Goal: Transaction & Acquisition: Book appointment/travel/reservation

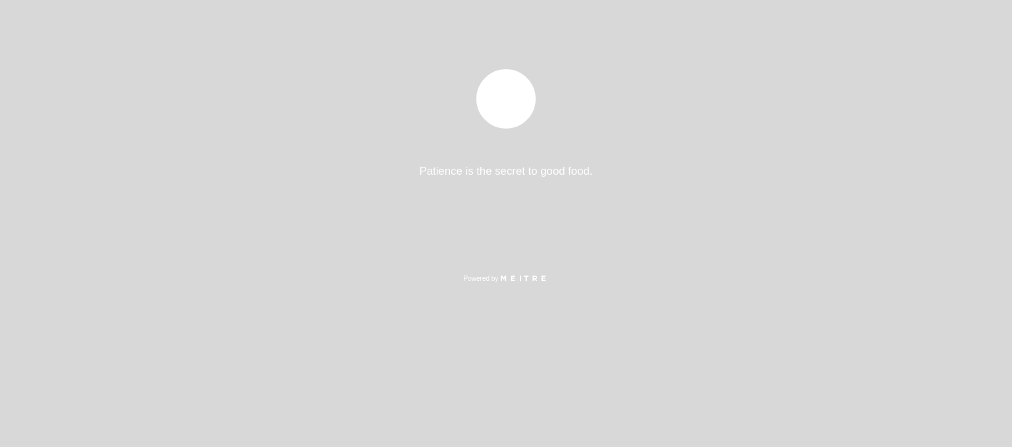
select select "pt"
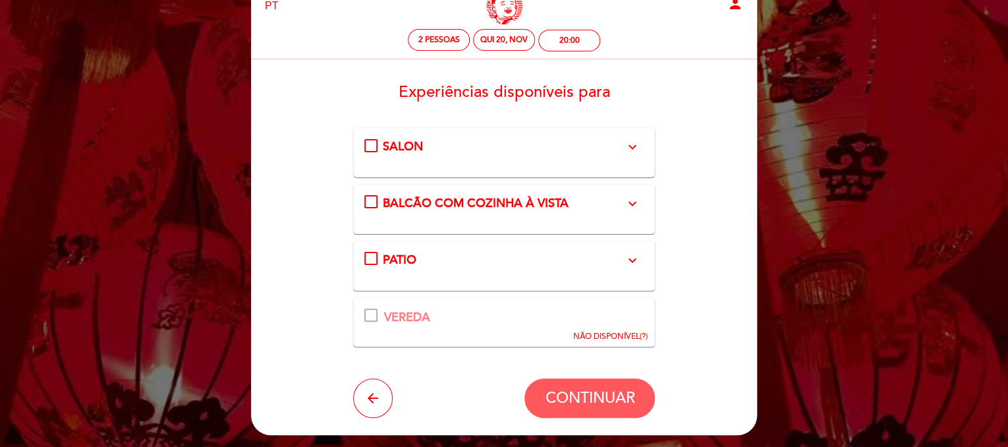
scroll to position [66, 0]
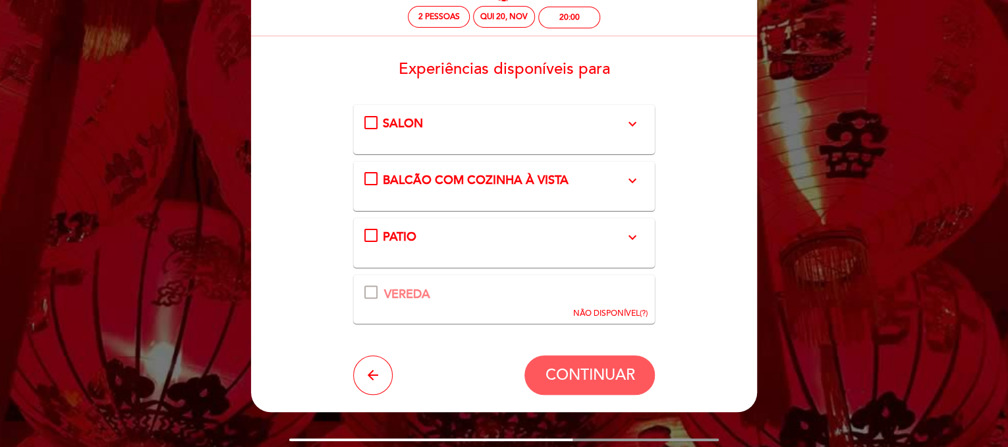
click at [638, 315] on div "NÃO DISPONÍVEL (?)" at bounding box center [609, 313] width 74 height 11
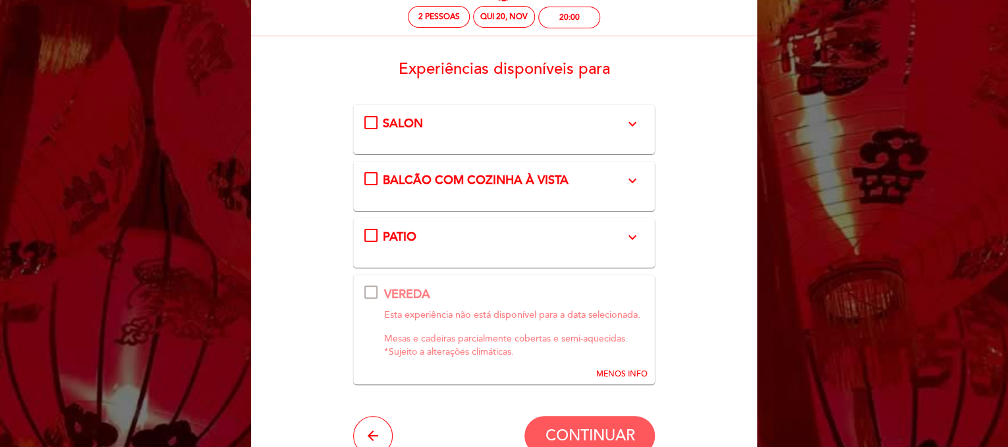
click at [632, 235] on icon "expand_more" at bounding box center [632, 237] width 16 height 16
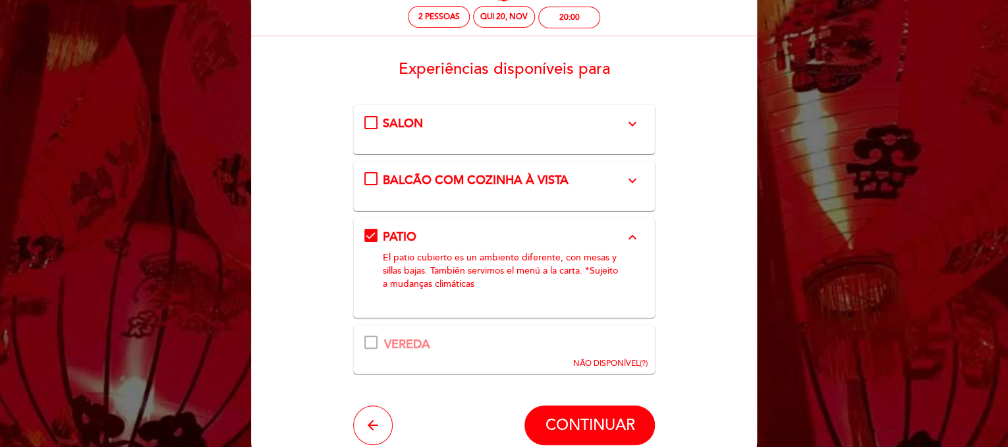
click at [630, 181] on icon "expand_more" at bounding box center [632, 181] width 16 height 16
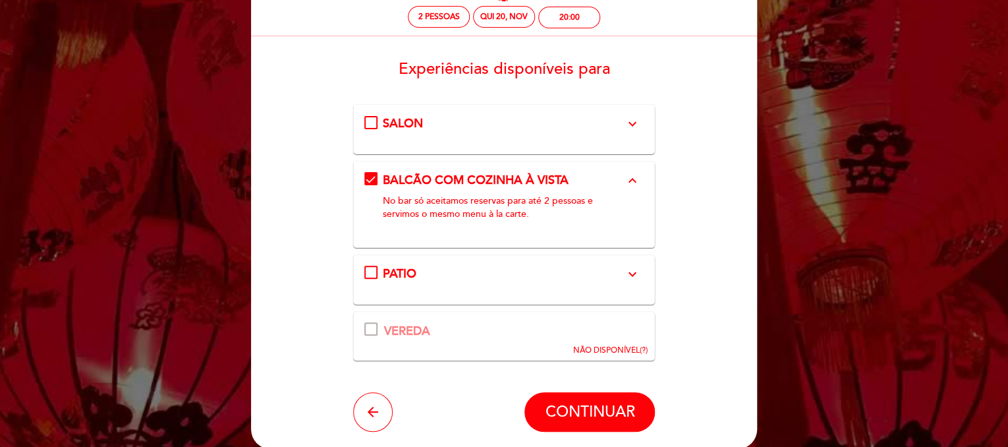
click at [632, 132] on button "expand_more" at bounding box center [632, 123] width 24 height 17
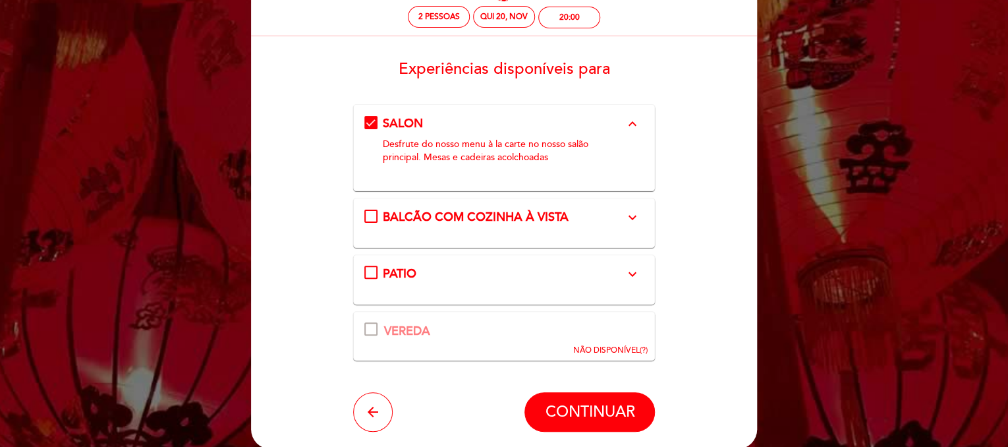
click at [626, 277] on icon "expand_more" at bounding box center [632, 274] width 16 height 16
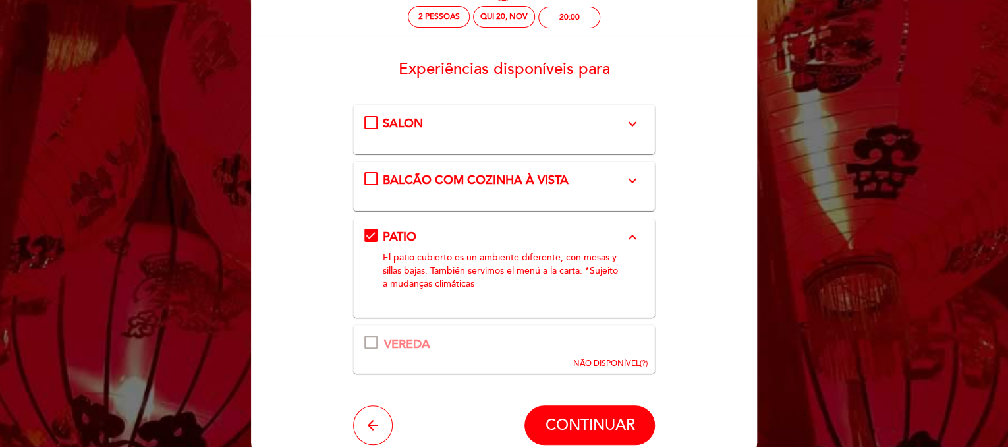
click at [367, 122] on div "SALON expand_more Desfrute do nosso menu à la carte no nosso salão principal. M…" at bounding box center [504, 123] width 280 height 17
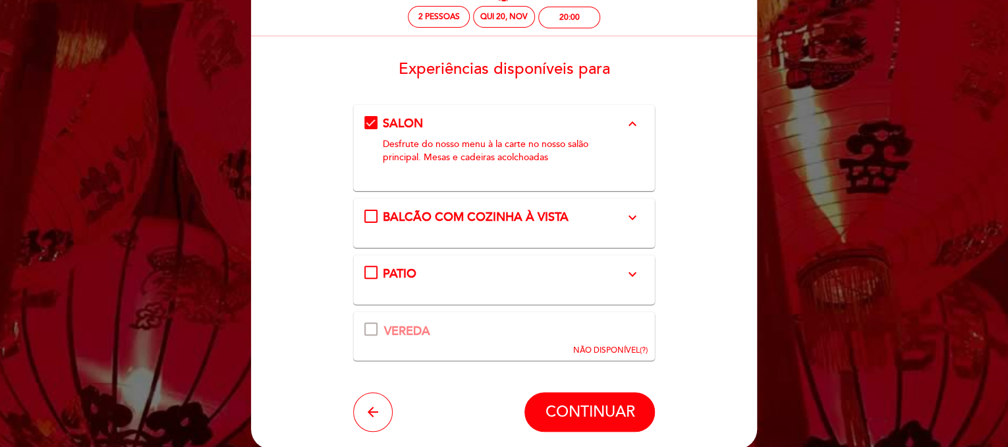
click at [457, 214] on span "BALCÃO COM COZINHA À VISTA" at bounding box center [476, 216] width 186 height 14
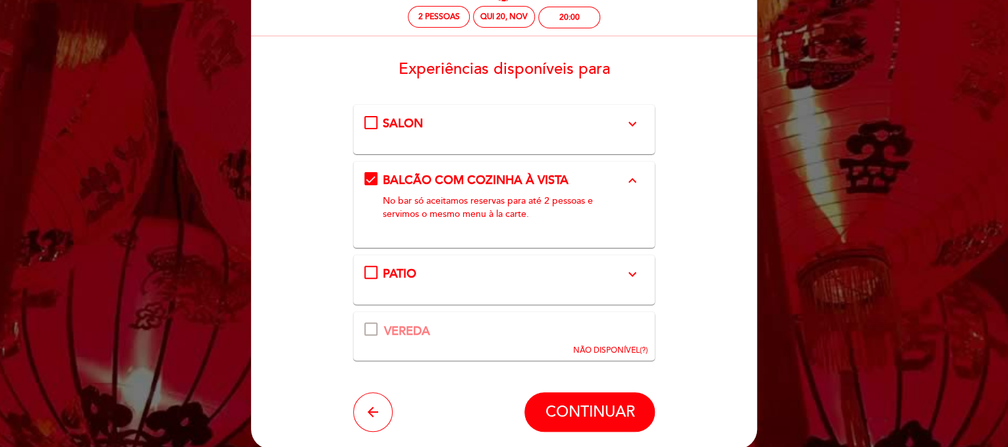
click at [375, 121] on div "SALON expand_more Desfrute do nosso menu à la carte no nosso salão principal. M…" at bounding box center [504, 123] width 280 height 17
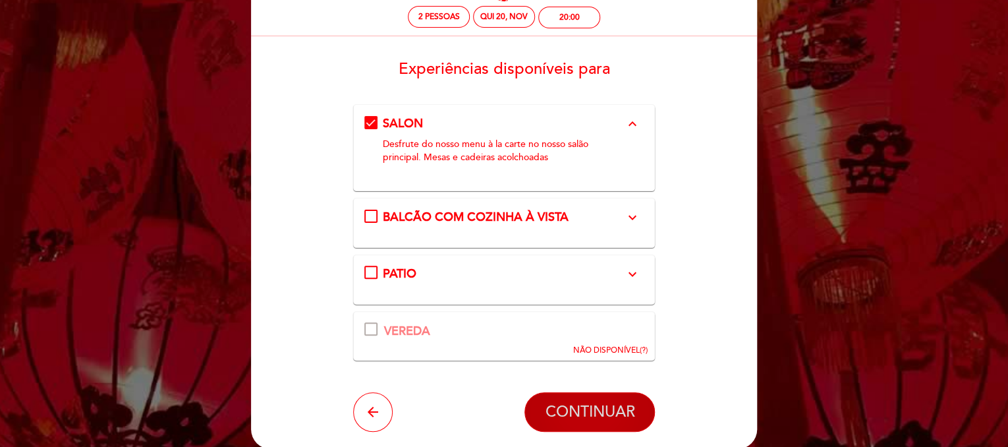
click at [595, 408] on span "CONTINUAR" at bounding box center [590, 411] width 90 height 18
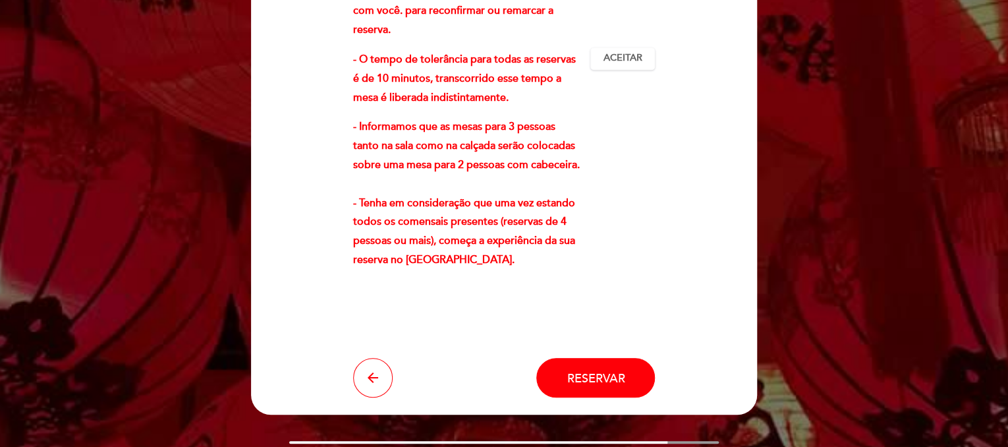
scroll to position [395, 0]
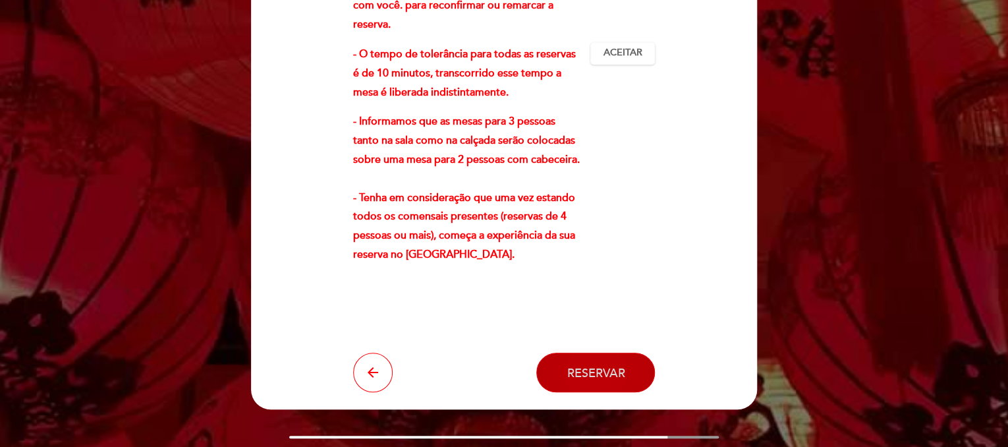
click at [599, 352] on button "Reservar" at bounding box center [595, 372] width 119 height 40
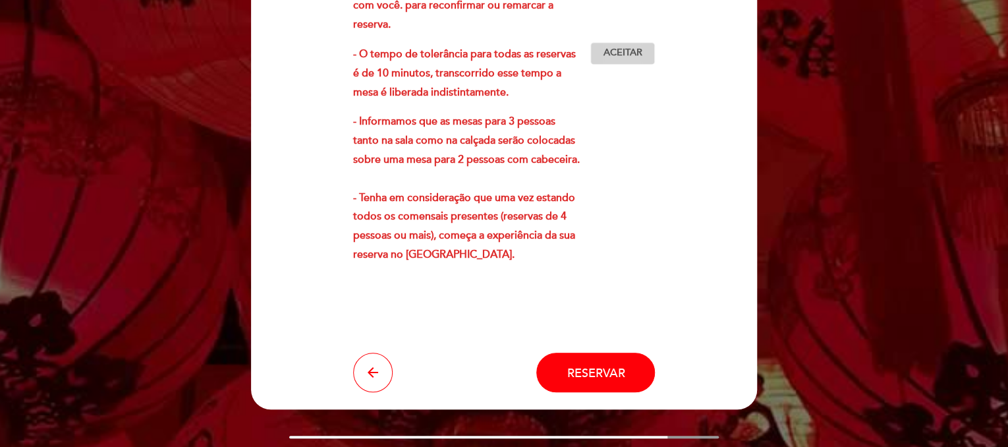
click at [628, 46] on span "Aceitar" at bounding box center [622, 53] width 39 height 14
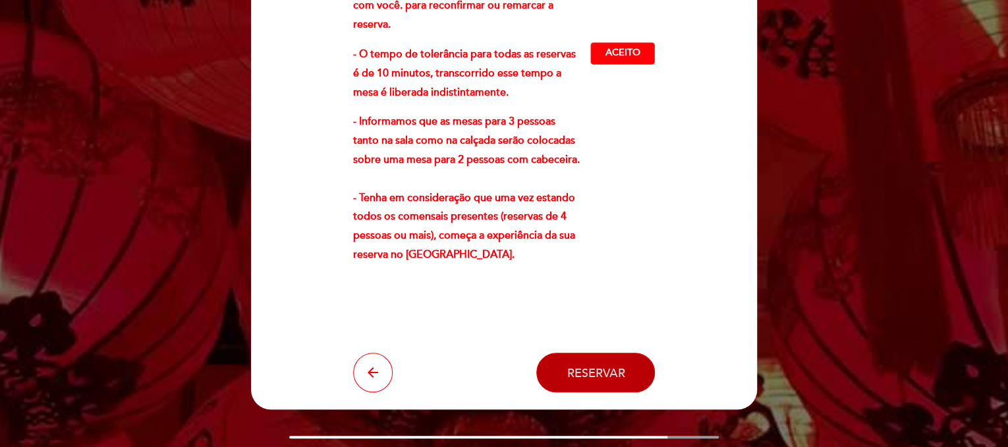
click at [599, 365] on span "Reservar" at bounding box center [595, 372] width 58 height 14
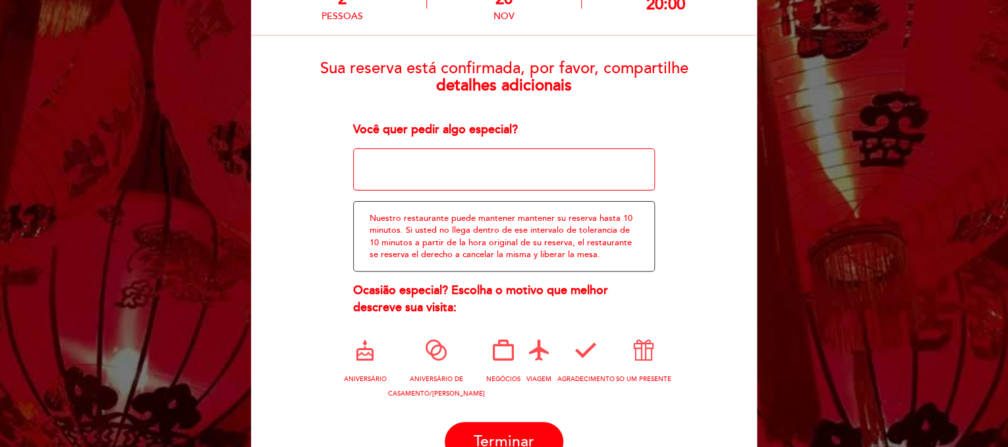
scroll to position [132, 0]
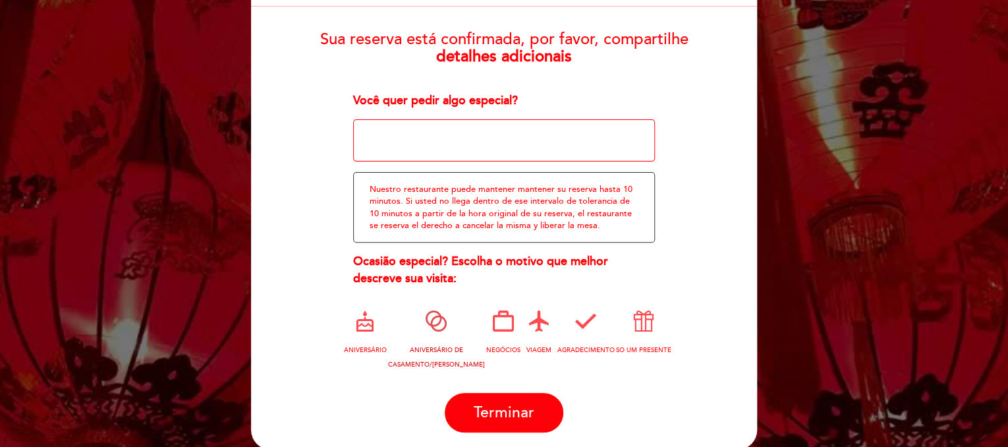
click at [435, 321] on icon at bounding box center [436, 321] width 34 height 34
click at [534, 315] on icon at bounding box center [539, 321] width 34 height 34
click at [433, 324] on icon at bounding box center [436, 321] width 34 height 34
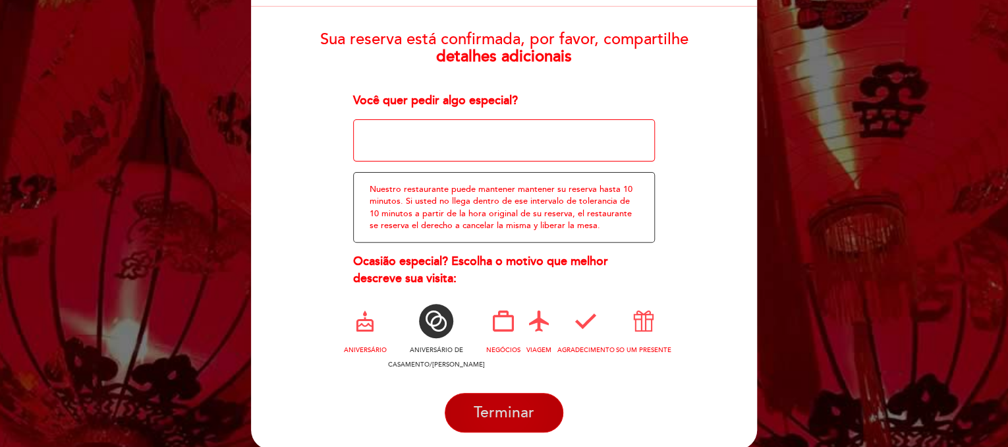
click at [527, 403] on span "Terminar" at bounding box center [504, 412] width 61 height 18
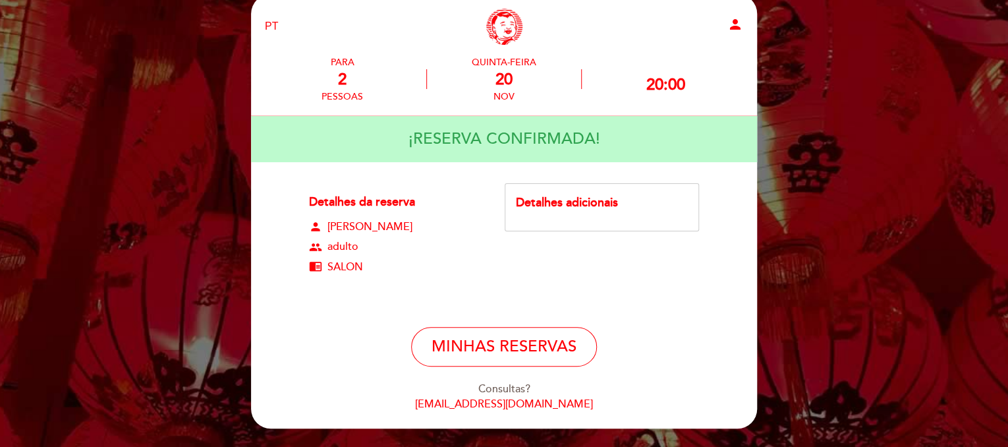
scroll to position [0, 0]
